Goal: Task Accomplishment & Management: Use online tool/utility

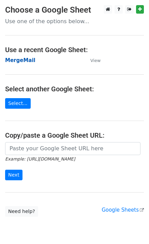
click at [18, 62] on strong "MergeMail" at bounding box center [20, 60] width 30 height 6
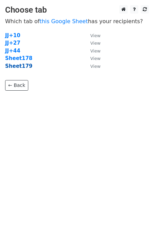
click at [26, 66] on strong "Sheet179" at bounding box center [18, 66] width 27 height 6
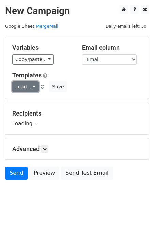
click at [25, 89] on link "Load..." at bounding box center [25, 87] width 26 height 11
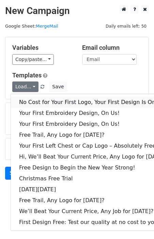
click at [38, 101] on link "No Cost for Your First Logo, Your First Design Is On Us!" at bounding box center [93, 102] width 165 height 11
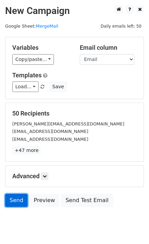
click at [21, 202] on link "Send" at bounding box center [16, 200] width 23 height 13
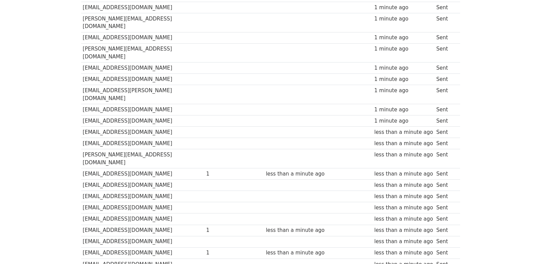
scroll to position [475, 0]
